Goal: Task Accomplishment & Management: Use online tool/utility

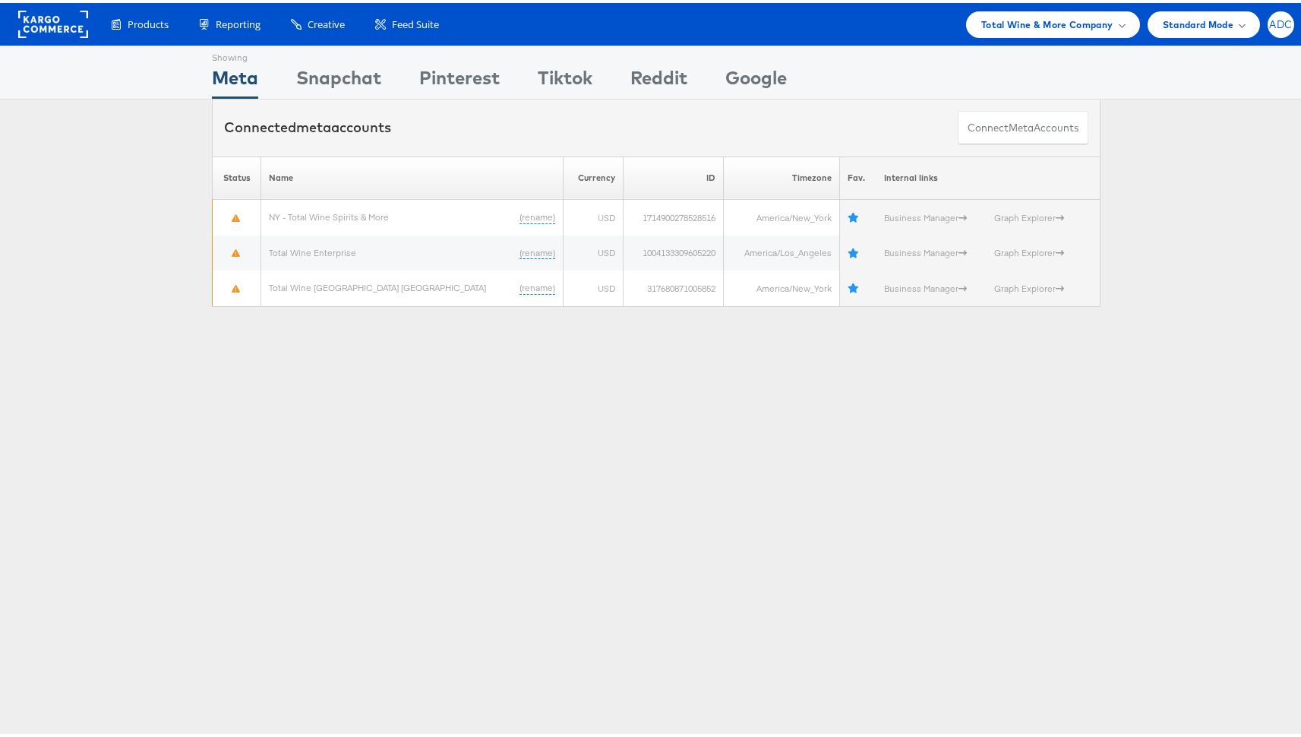
click at [1269, 25] on span "ADC" at bounding box center [1280, 22] width 23 height 10
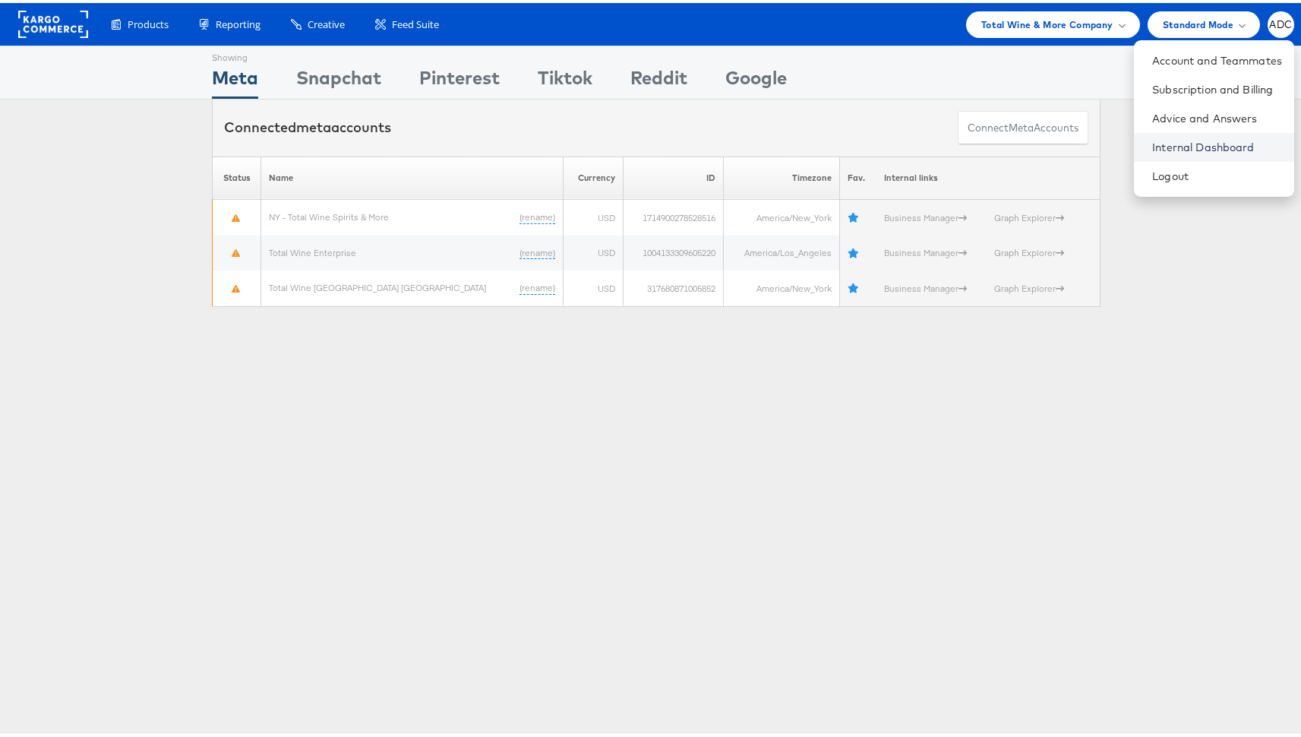
click at [1187, 145] on link "Internal Dashboard" at bounding box center [1217, 144] width 130 height 15
click at [1011, 24] on span "Total Wine & More Company" at bounding box center [1048, 22] width 132 height 16
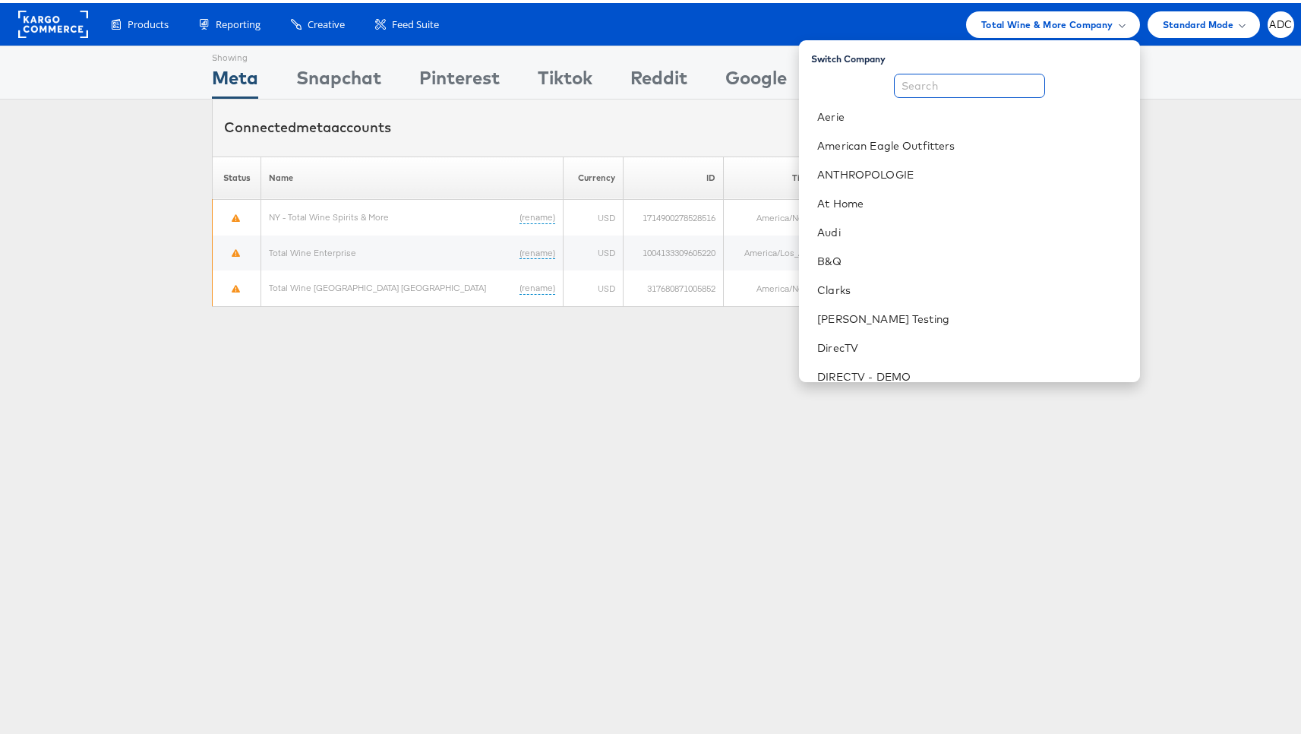
click at [991, 76] on input "text" at bounding box center [969, 83] width 151 height 24
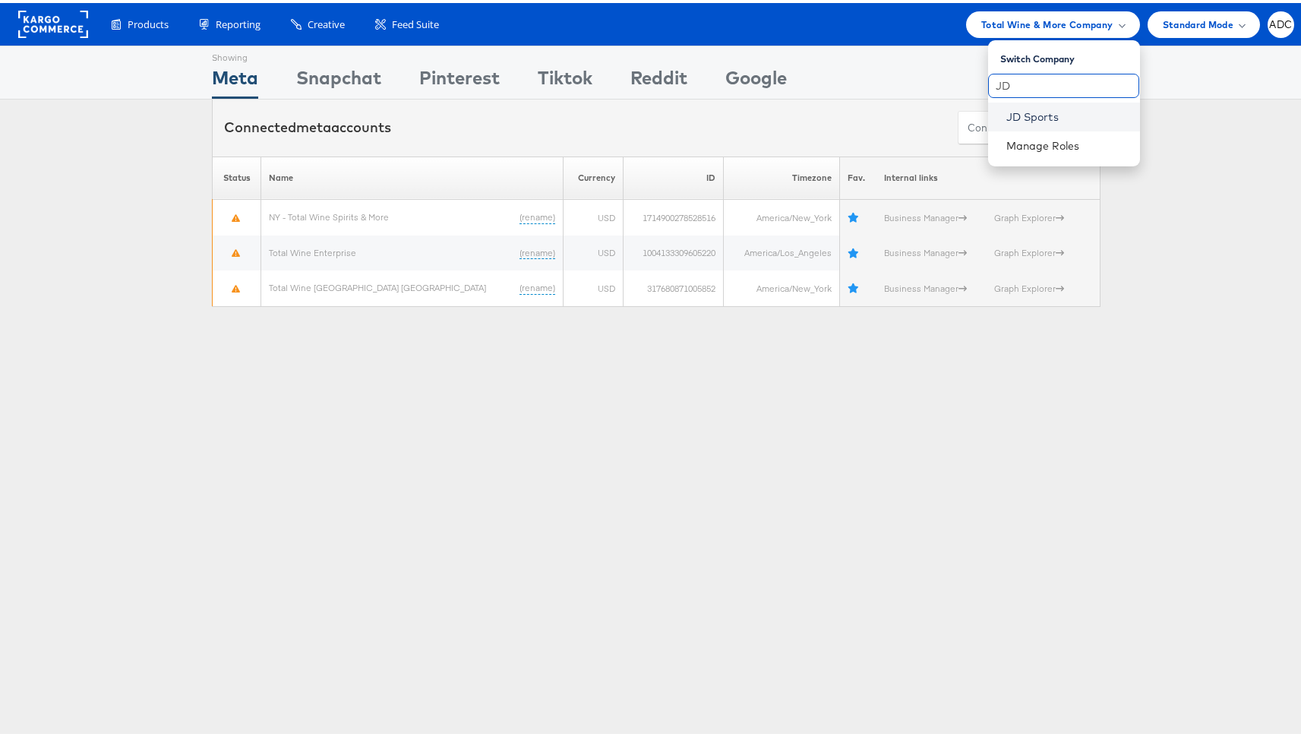
type input "JD"
click at [1039, 108] on link "JD Sports" at bounding box center [1068, 113] width 122 height 15
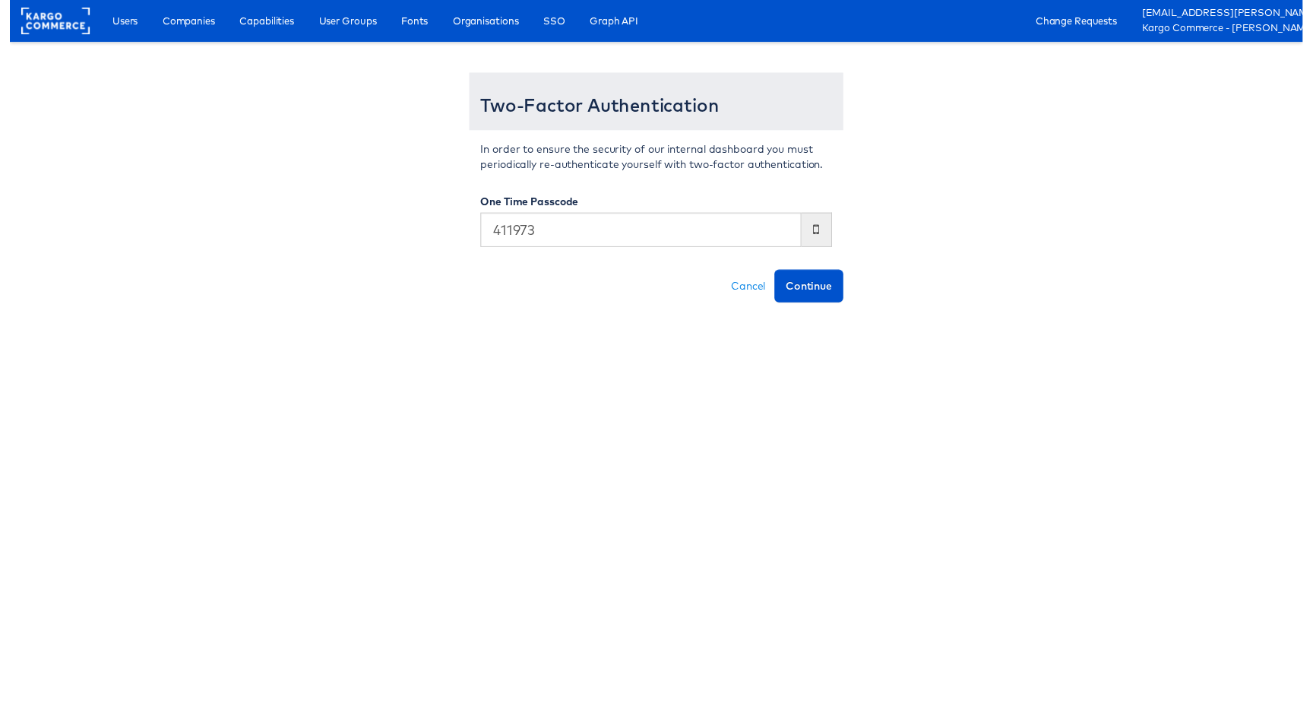
type input "411973"
click at [776, 273] on button "Continue" at bounding box center [811, 289] width 70 height 33
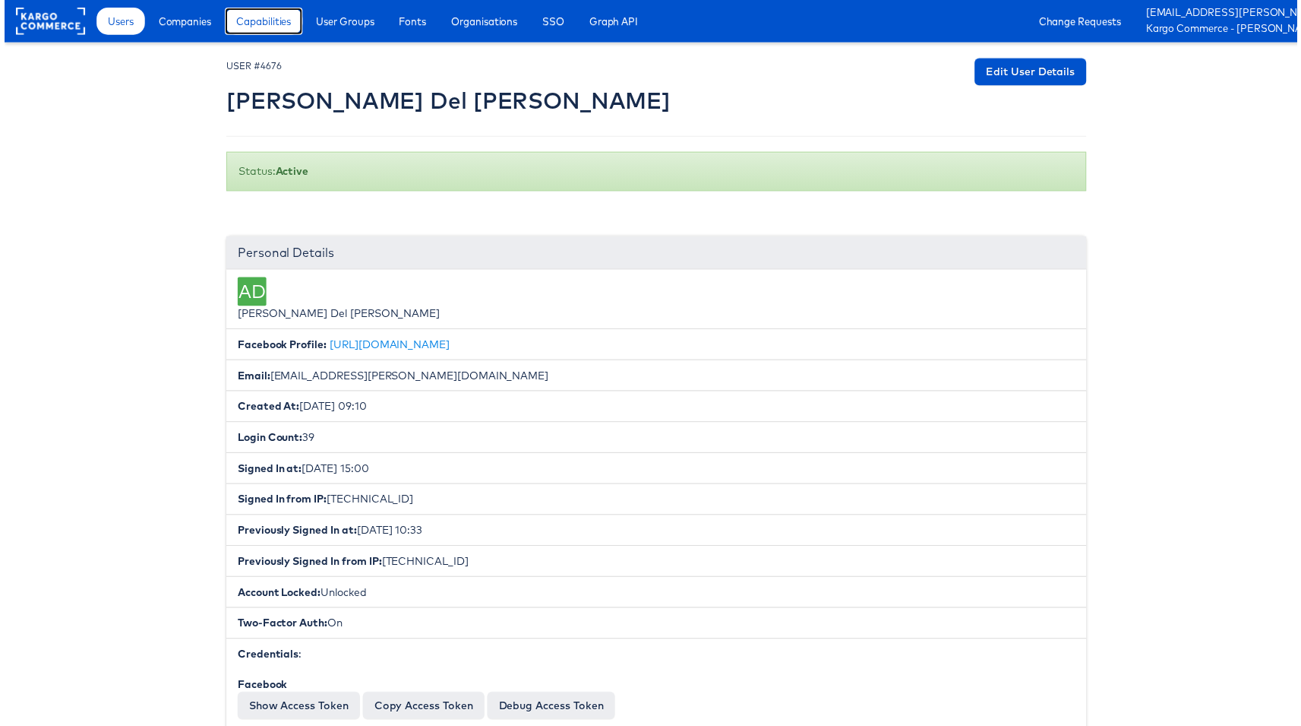
click at [277, 18] on span "Capabilities" at bounding box center [260, 21] width 55 height 15
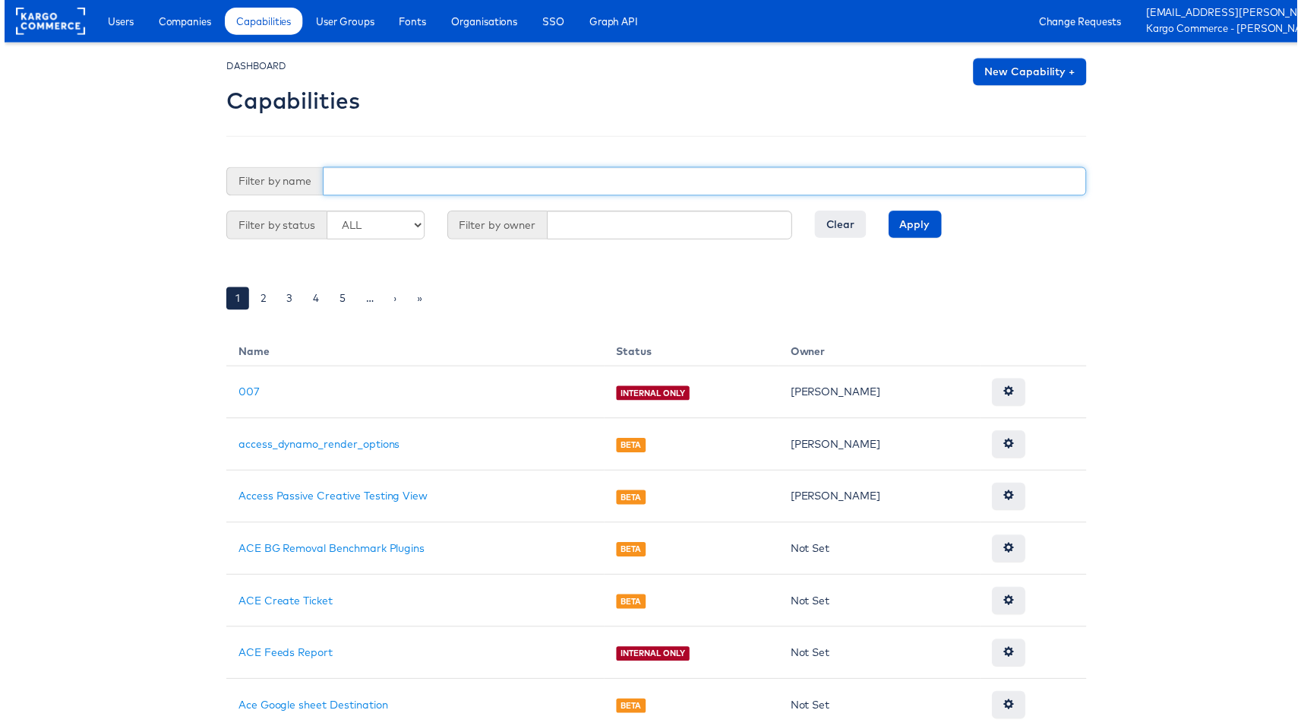
click at [352, 191] on input "text" at bounding box center [705, 182] width 769 height 29
type input "smart"
click at [890, 212] on input "Apply" at bounding box center [916, 225] width 53 height 27
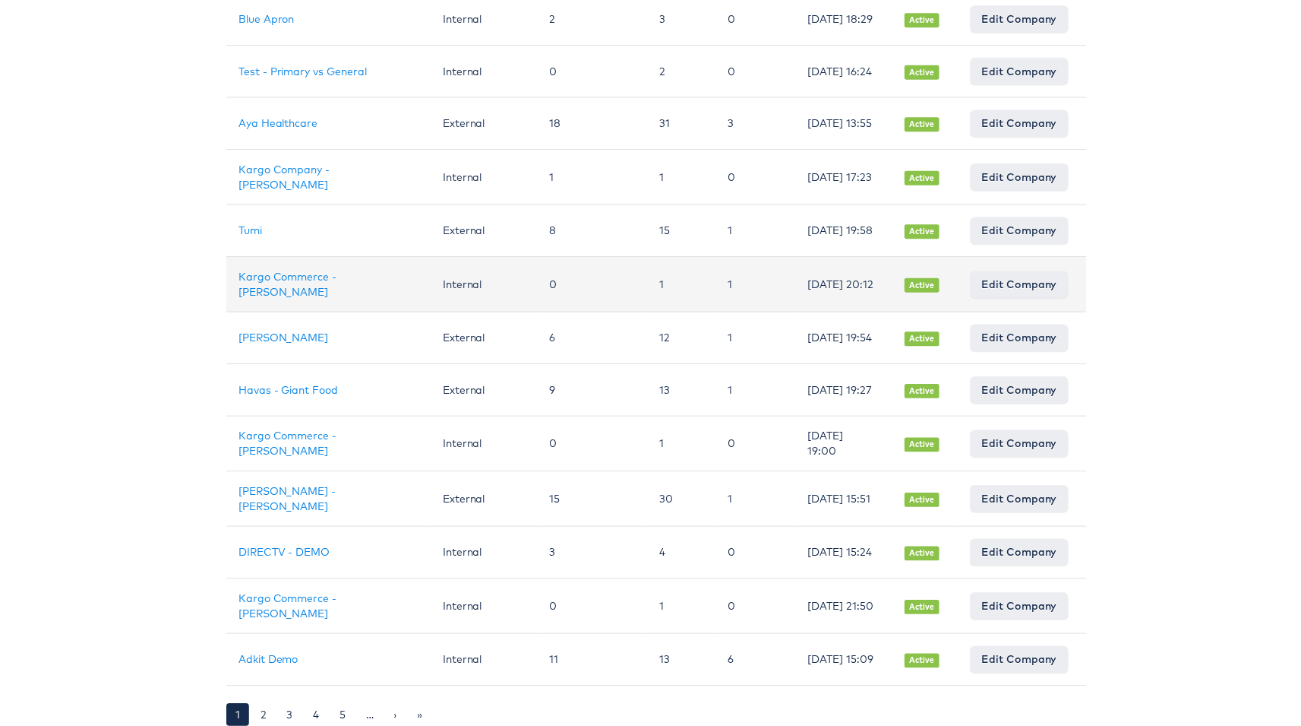
scroll to position [987, 0]
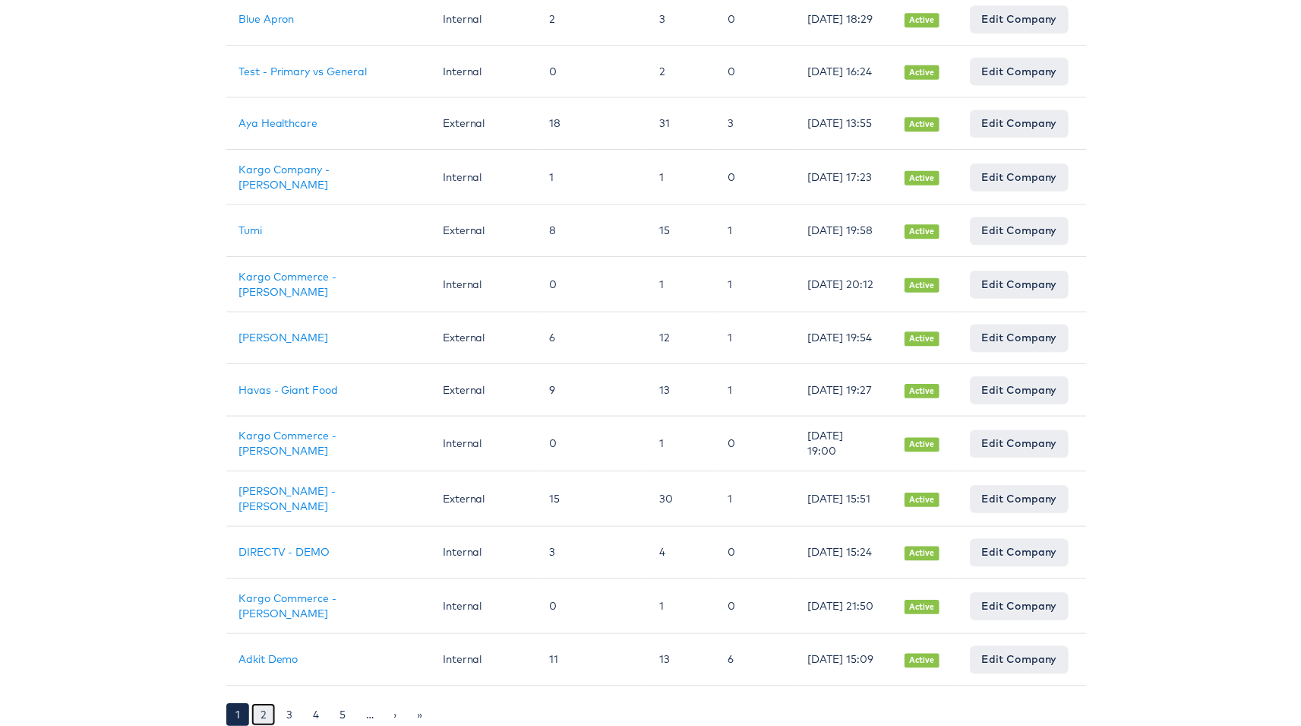
click at [248, 713] on link "2" at bounding box center [260, 718] width 24 height 23
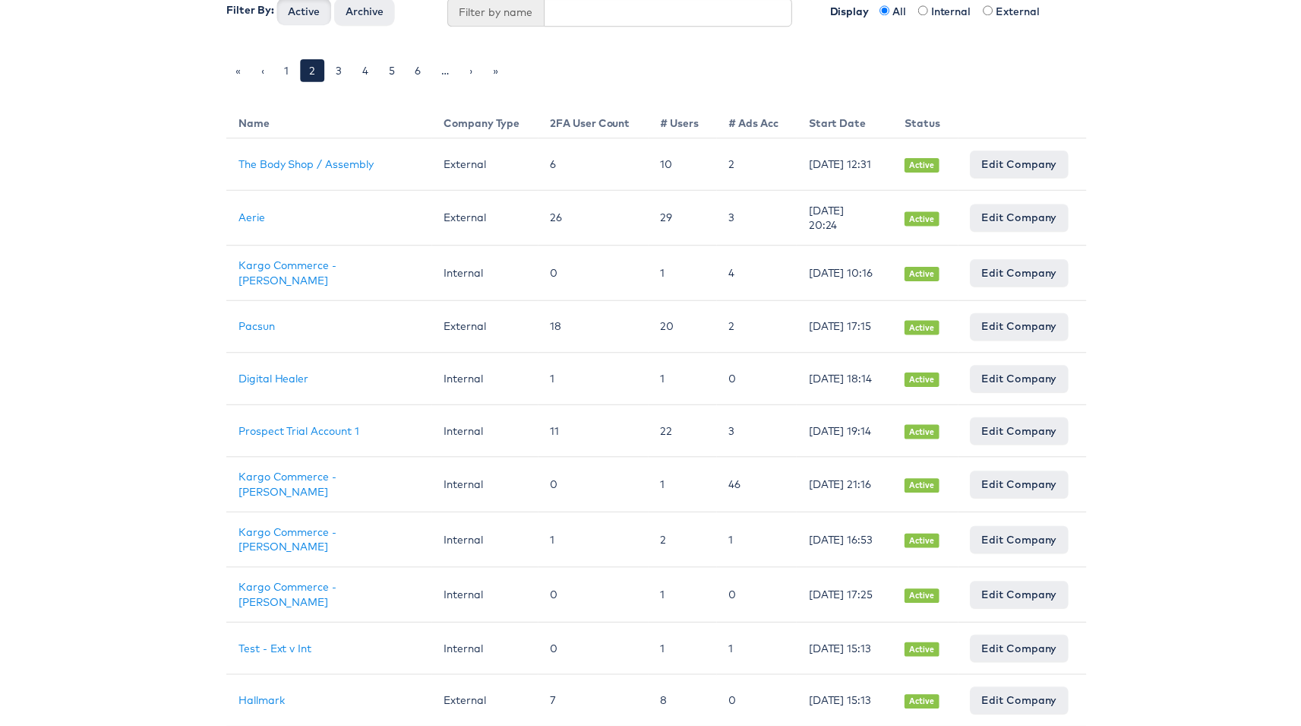
scroll to position [122, 0]
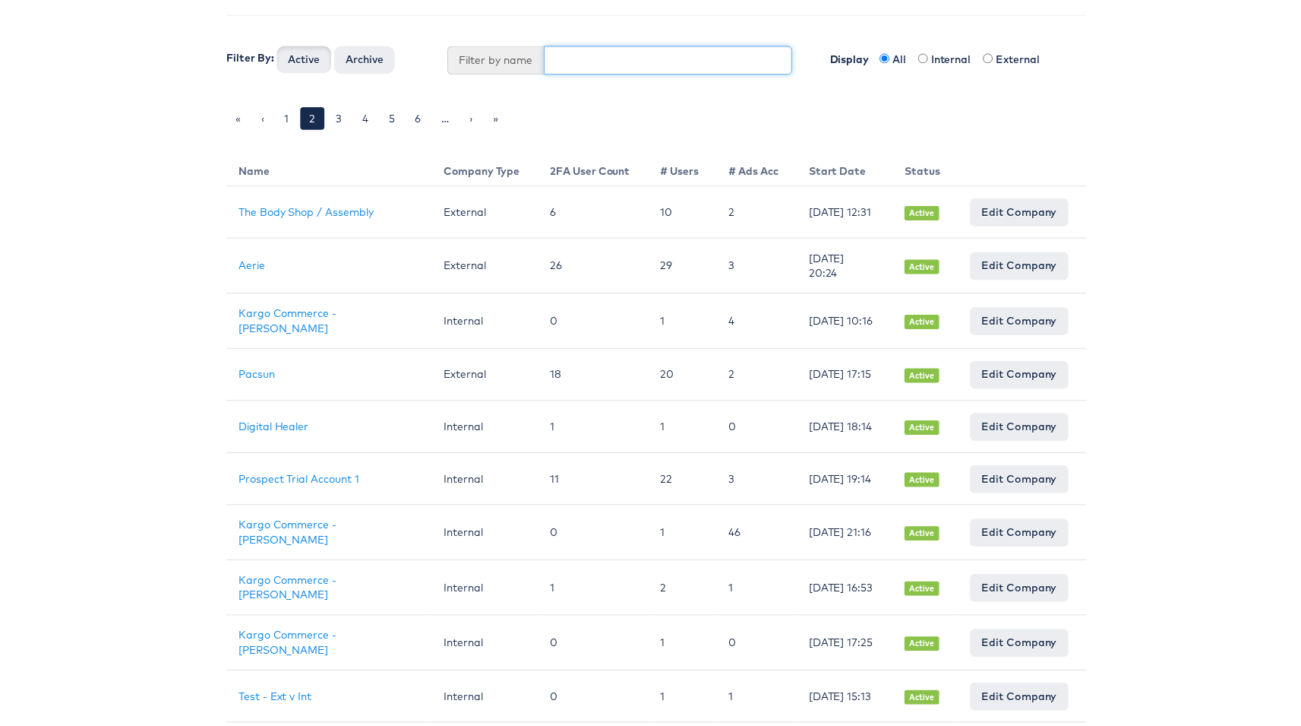
click at [577, 61] on input "text" at bounding box center [668, 60] width 251 height 29
type input "JD"
click at [274, 46] on button "Active" at bounding box center [301, 59] width 55 height 27
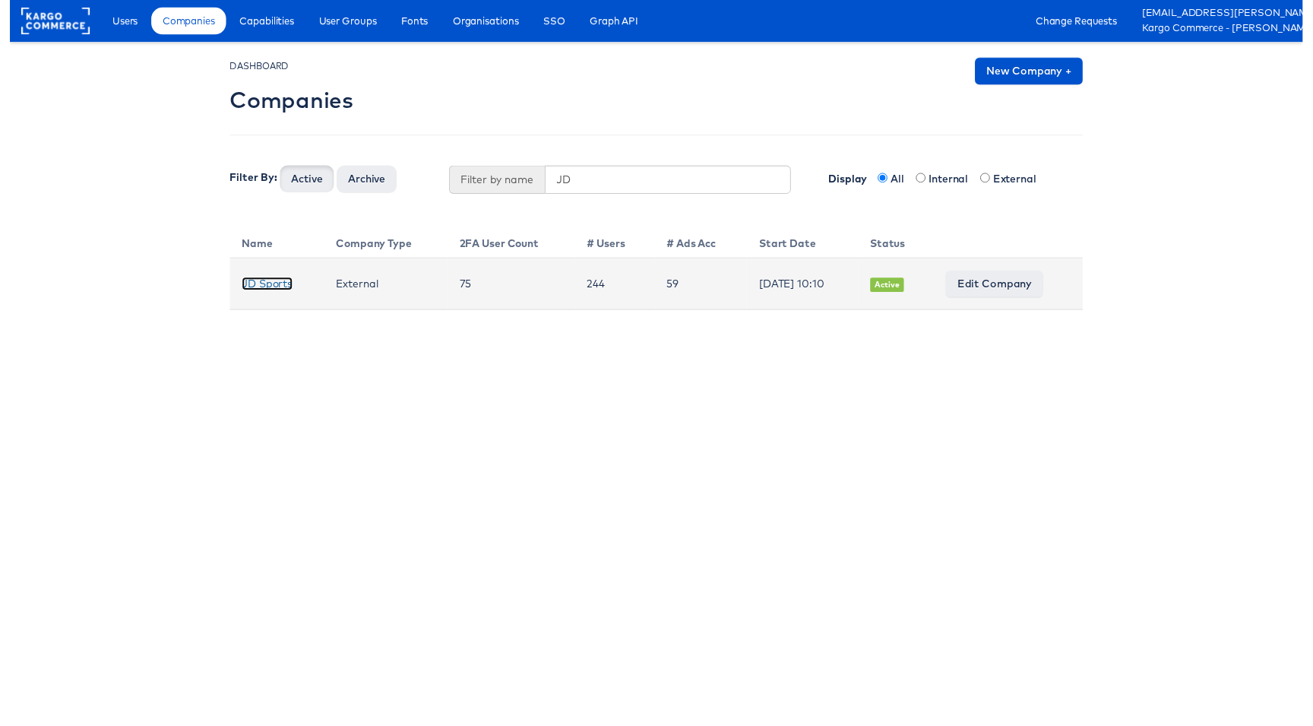
click at [272, 289] on link "JD Sports" at bounding box center [262, 288] width 52 height 14
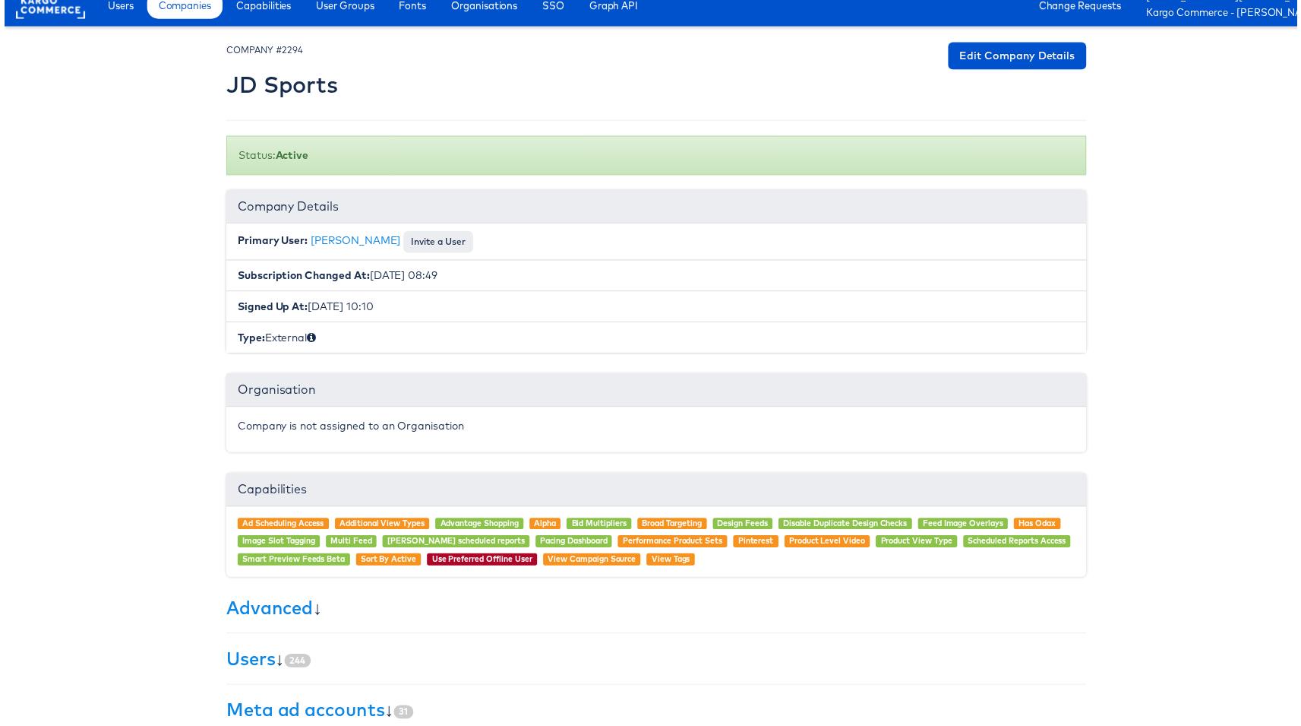
scroll to position [109, 0]
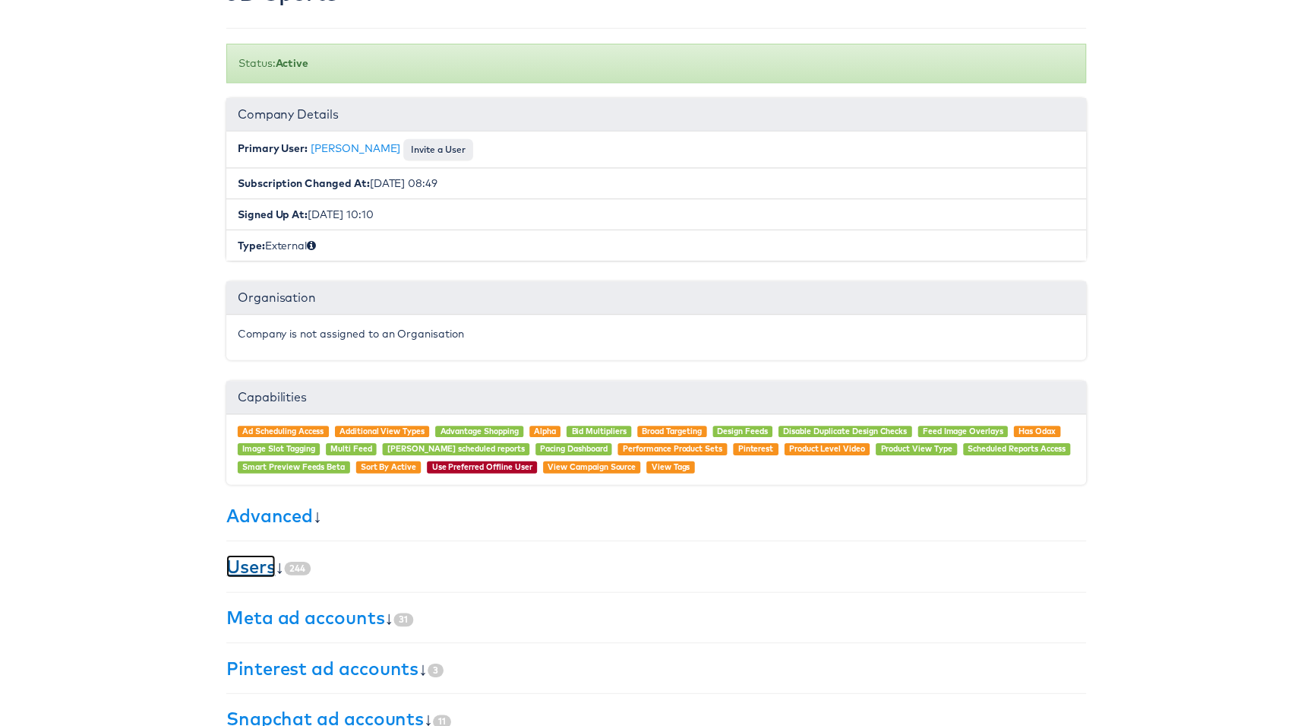
click at [238, 571] on link "Users" at bounding box center [247, 569] width 49 height 23
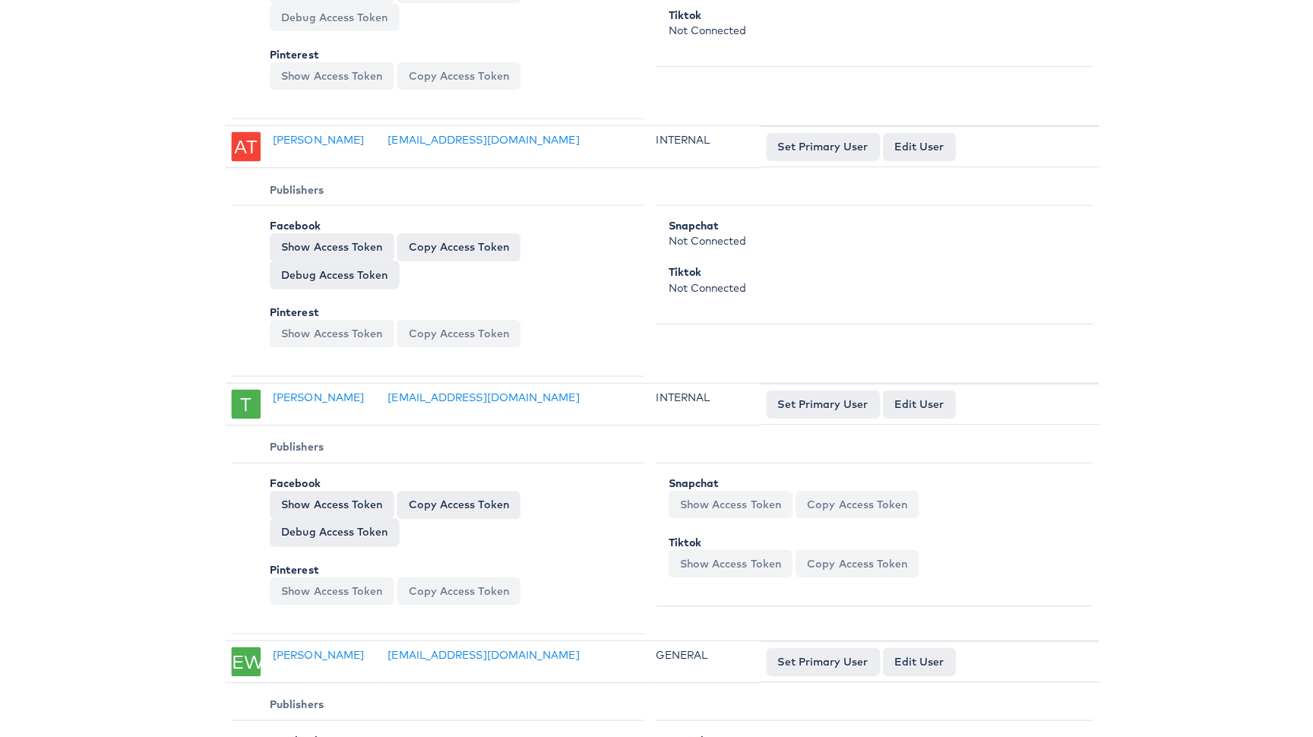
scroll to position [0, 0]
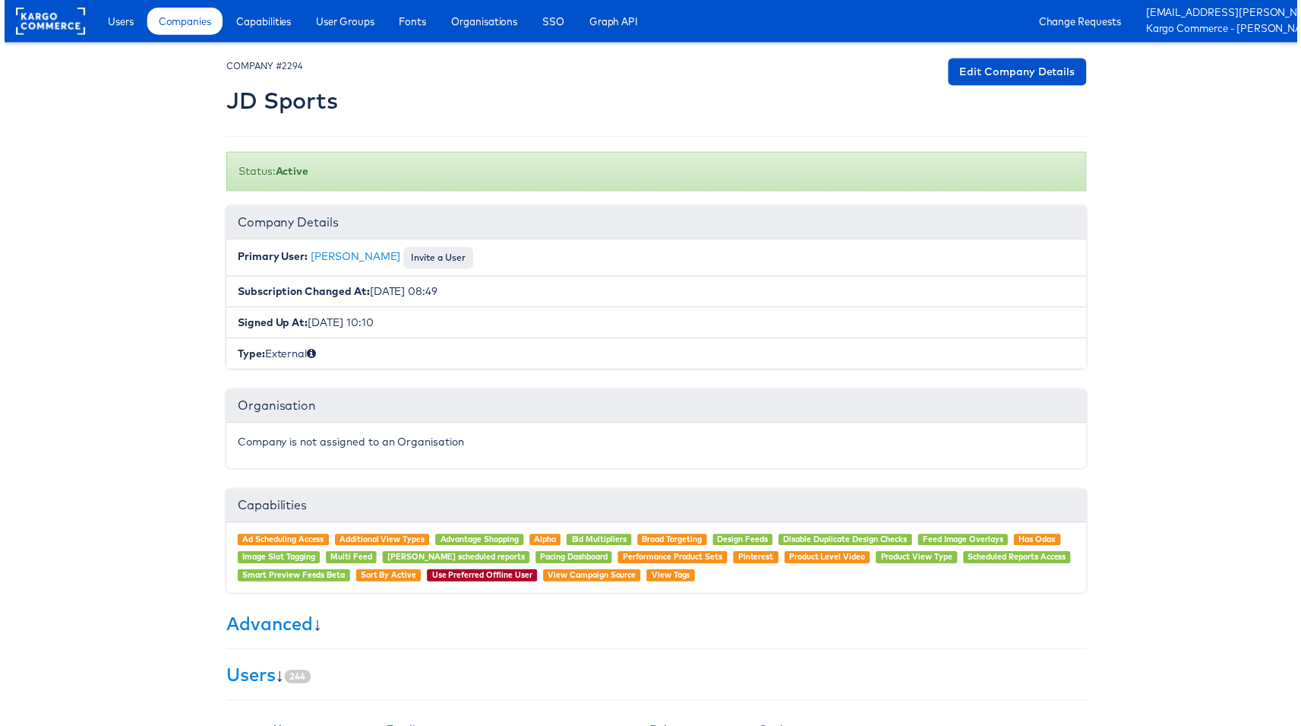
click at [910, 561] on div "Ad Scheduling Access Additional View Types Advantage Shopping Alpha Bid Multipl…" at bounding box center [656, 561] width 843 height 48
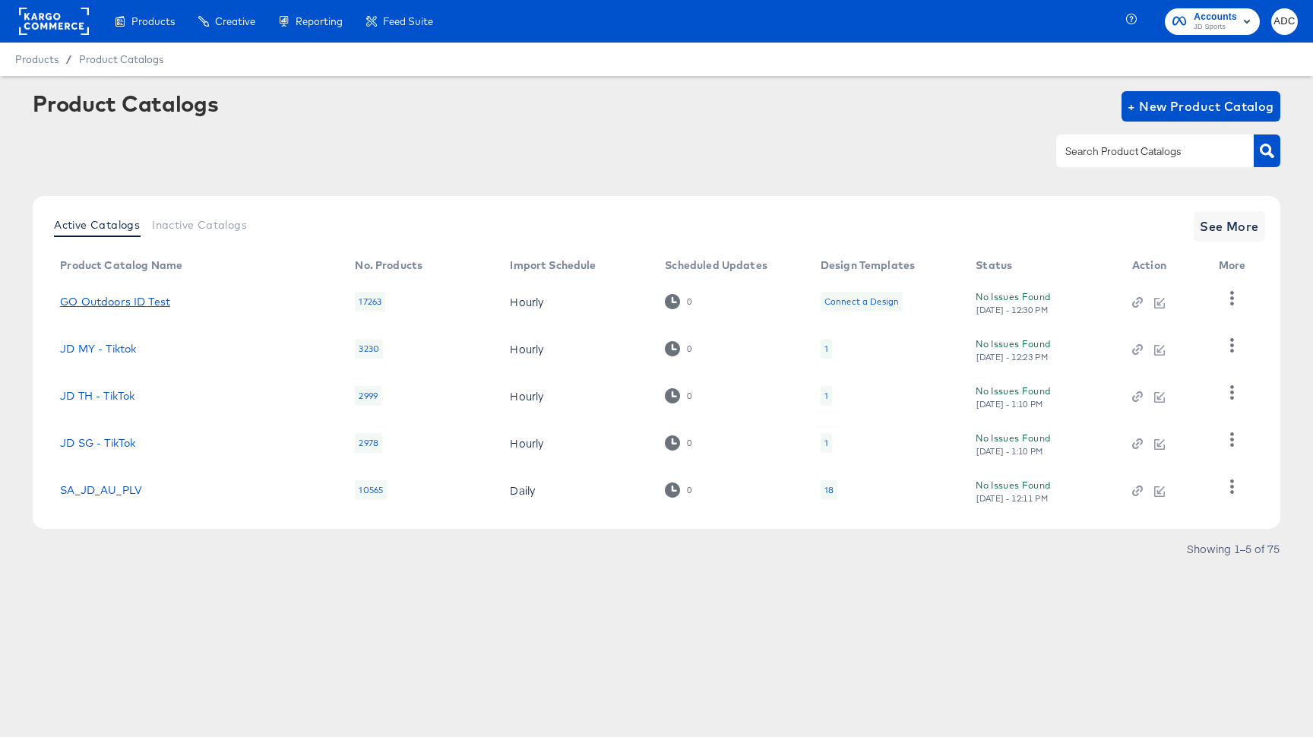
click at [119, 302] on link "GO Outdoors ID Test" at bounding box center [115, 302] width 110 height 12
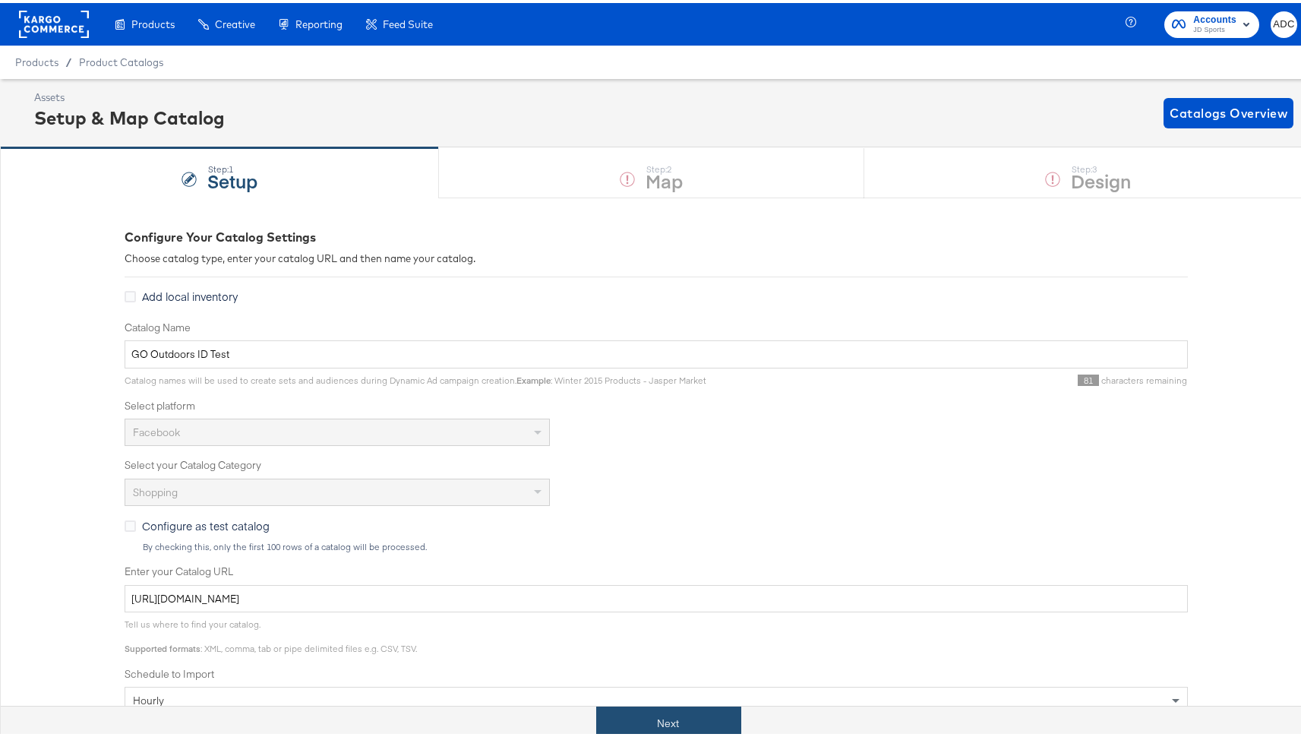
click at [665, 716] on button "Next" at bounding box center [668, 720] width 145 height 34
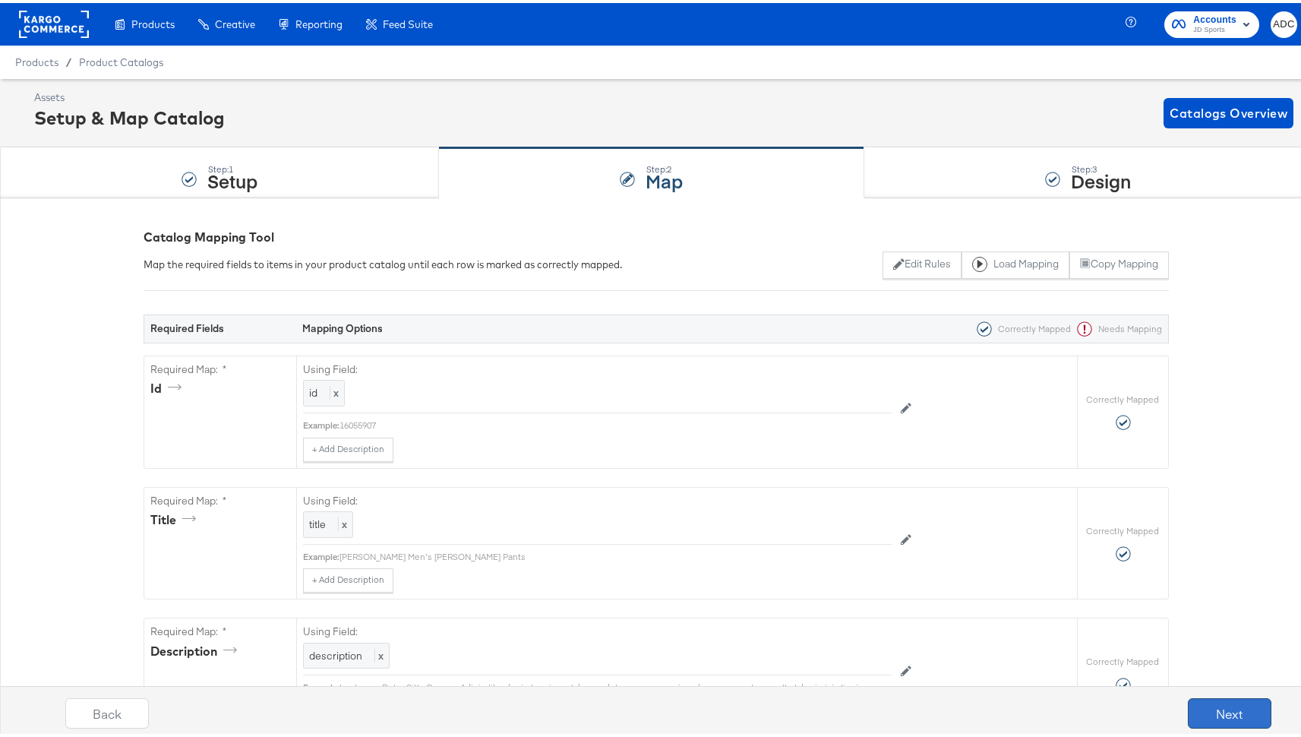
click at [1203, 710] on button "Next" at bounding box center [1230, 710] width 84 height 30
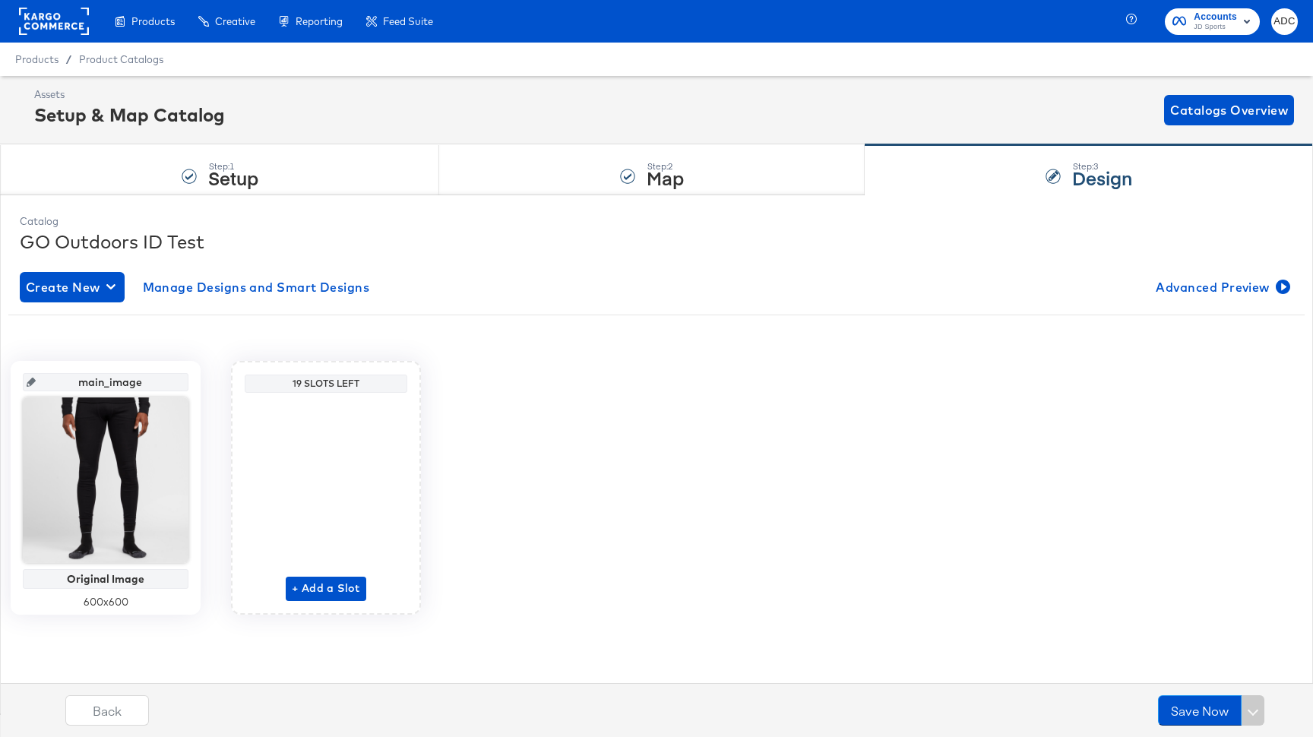
drag, startPoint x: 1130, startPoint y: 286, endPoint x: 1098, endPoint y: 286, distance: 31.9
click at [1100, 286] on div "Create New Manage Designs and Smart Designs Advanced Preview" at bounding box center [656, 287] width 1273 height 30
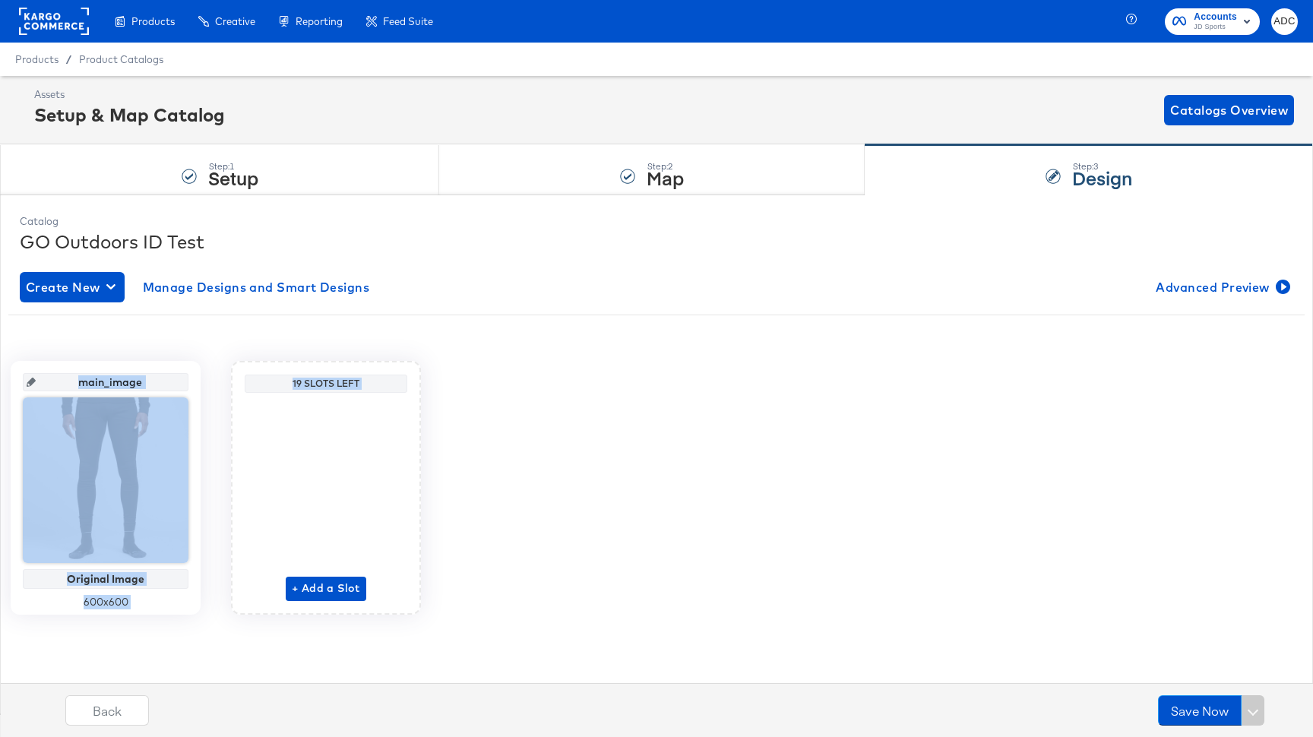
drag, startPoint x: 1148, startPoint y: 290, endPoint x: 1188, endPoint y: 392, distance: 109.5
click at [1193, 406] on div "Create New Manage Designs and Smart Designs Advanced Preview main_image Origina…" at bounding box center [656, 454] width 1273 height 389
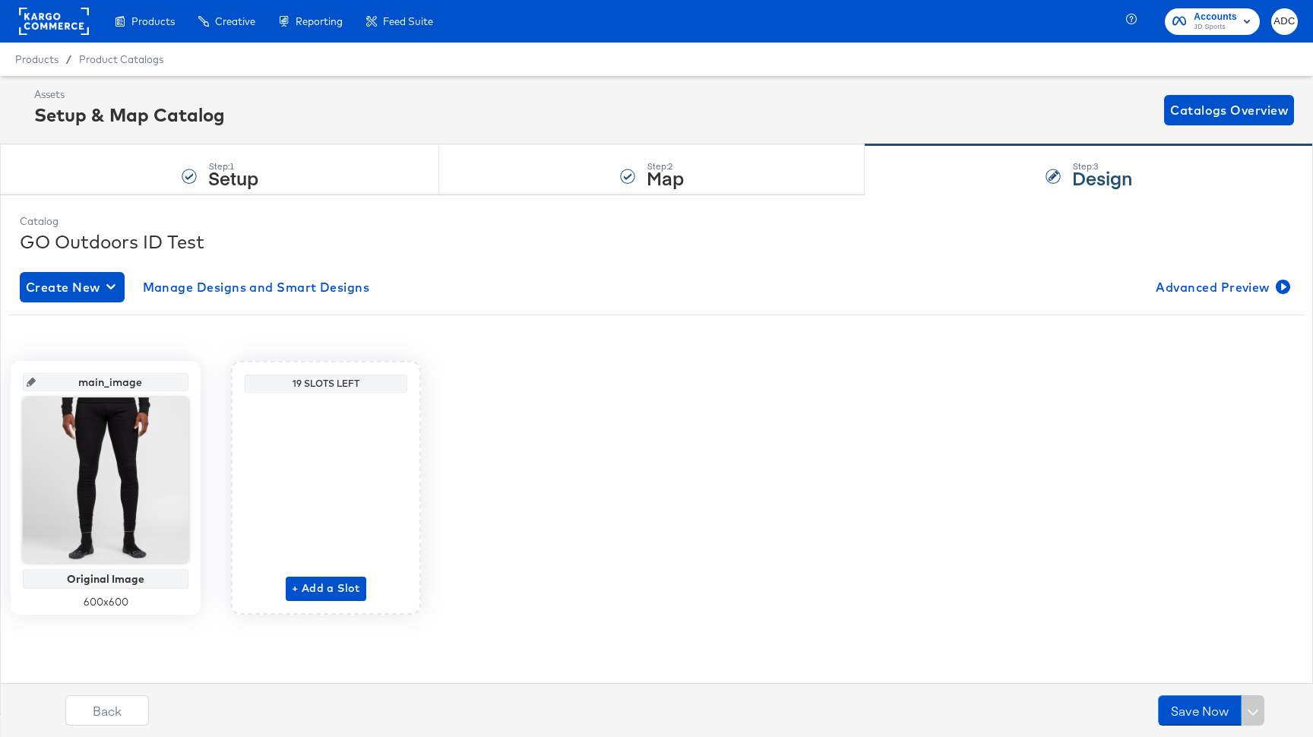
click at [1023, 283] on div "Create New Manage Designs and Smart Designs Advanced Preview" at bounding box center [656, 287] width 1273 height 30
click at [1190, 294] on span "Advanced Preview" at bounding box center [1220, 287] width 131 height 21
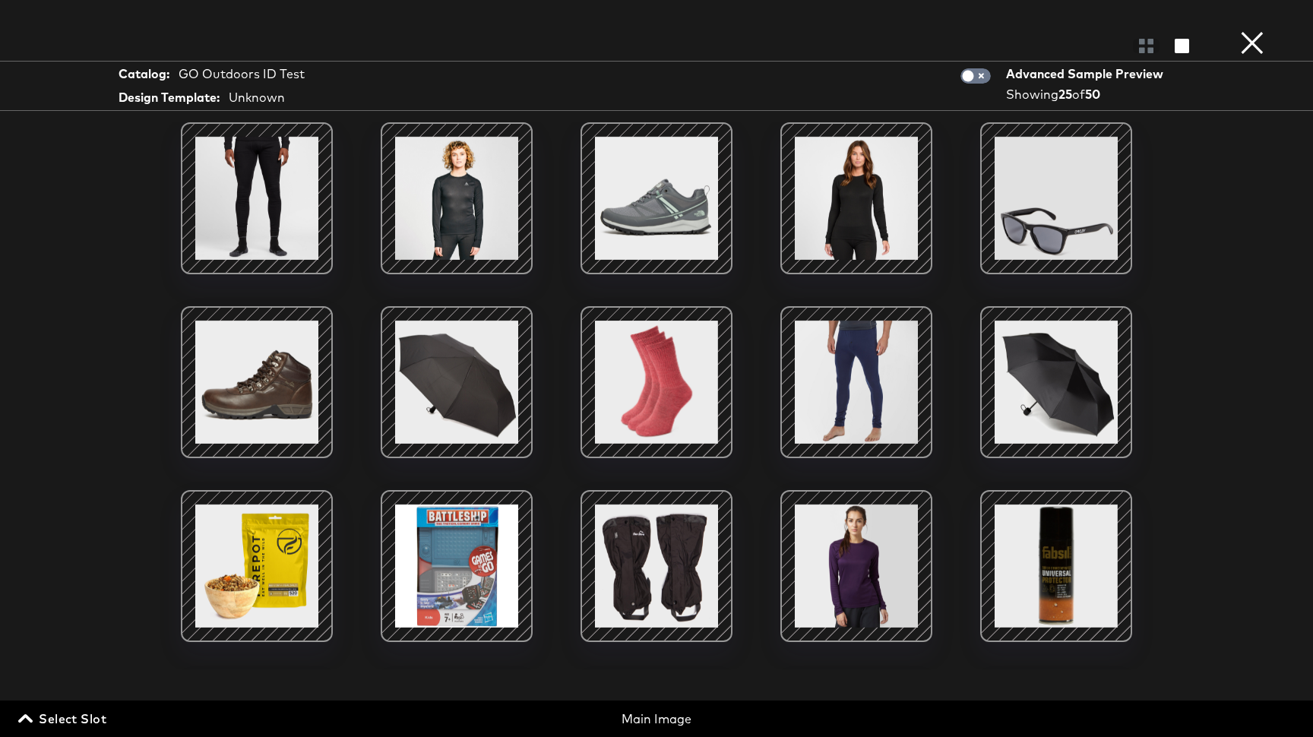
click at [1252, 30] on button "×" at bounding box center [1252, 15] width 30 height 30
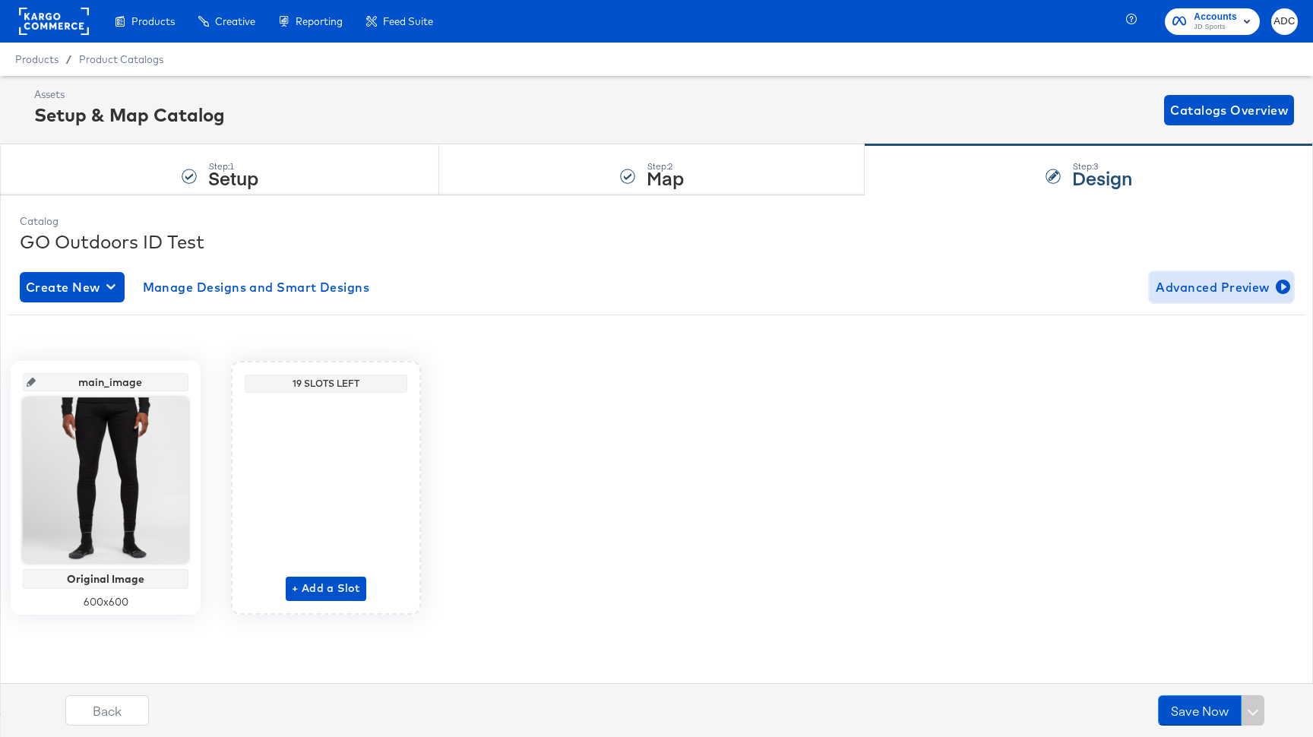
click at [1194, 286] on span "Advanced Preview" at bounding box center [1220, 287] width 131 height 21
